Goal: Task Accomplishment & Management: Use online tool/utility

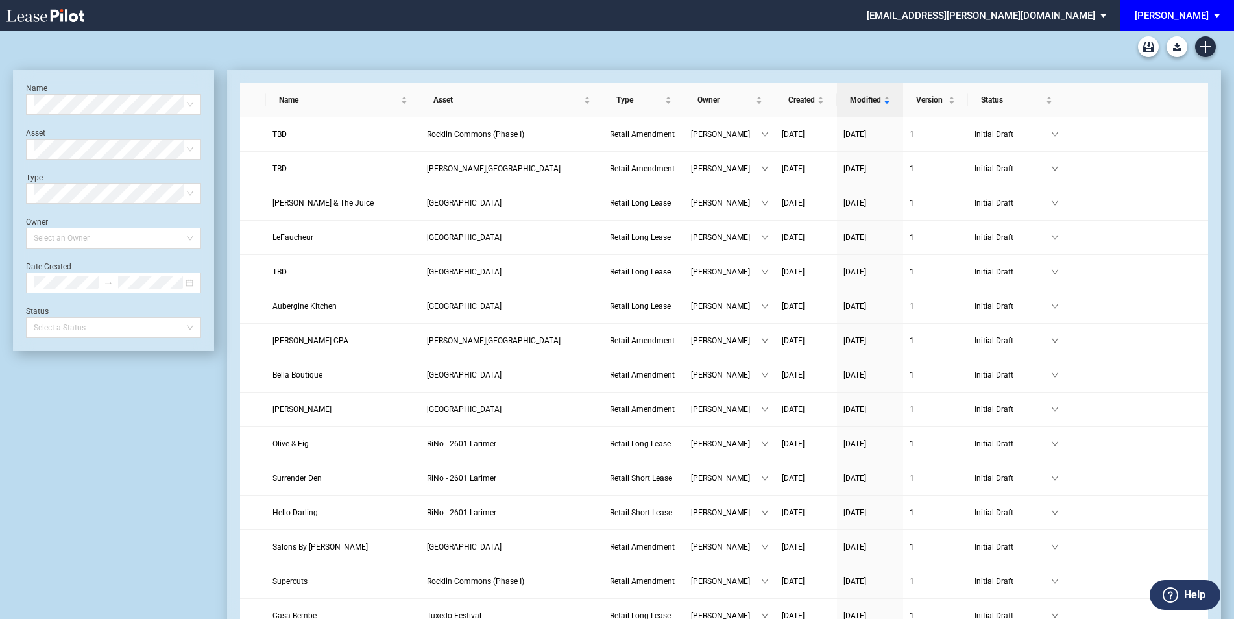
drag, startPoint x: 1218, startPoint y: 11, endPoint x: 1205, endPoint y: 17, distance: 14.2
click at [1217, 12] on span "EDENS: \aEDENS\a" at bounding box center [1219, 15] width 16 height 31
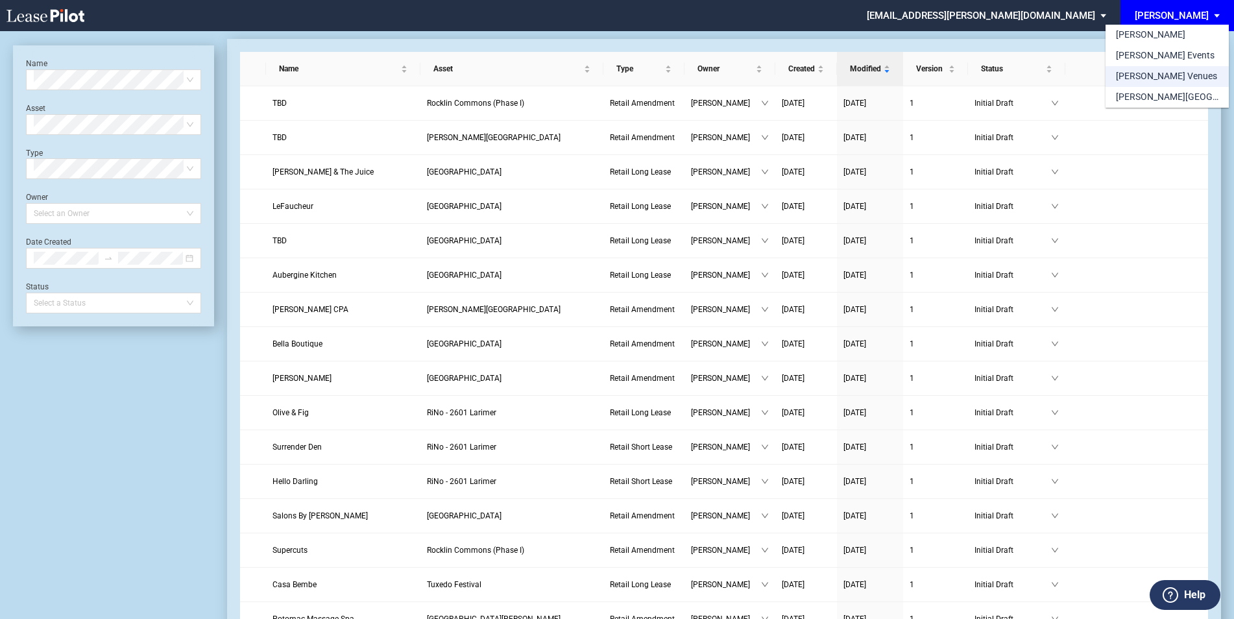
click at [1168, 76] on div "[PERSON_NAME] Venues" at bounding box center [1166, 76] width 101 height 13
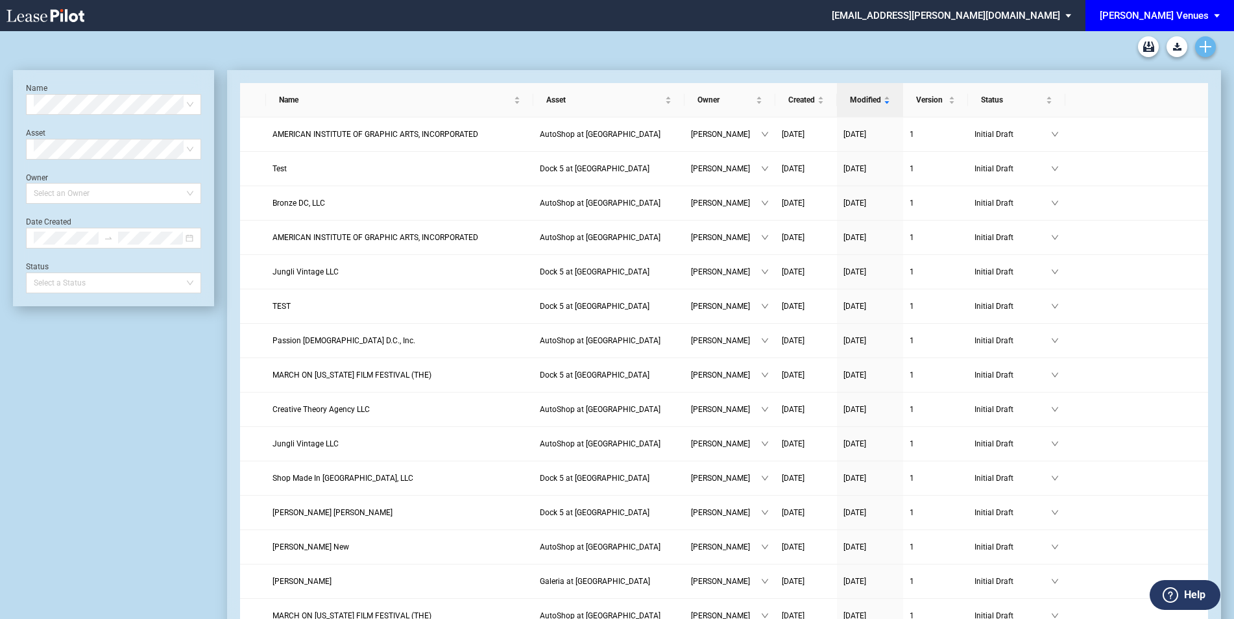
click at [1207, 45] on icon "Create new document" at bounding box center [1205, 47] width 12 height 12
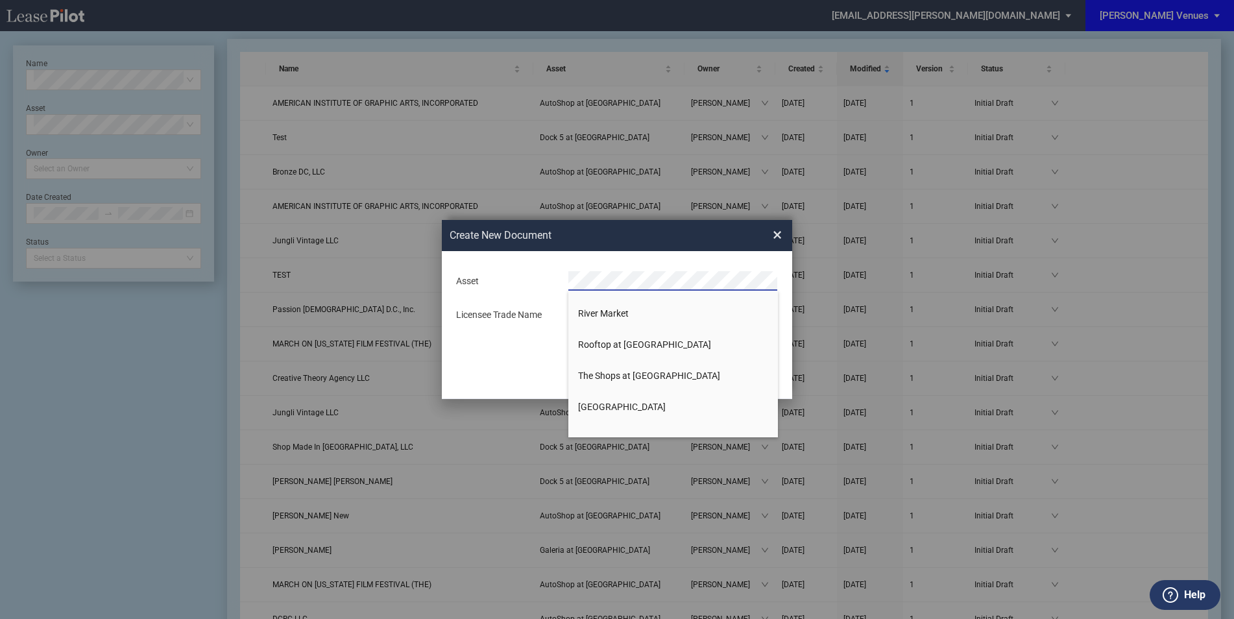
scroll to position [383, 0]
